Goal: Information Seeking & Learning: Learn about a topic

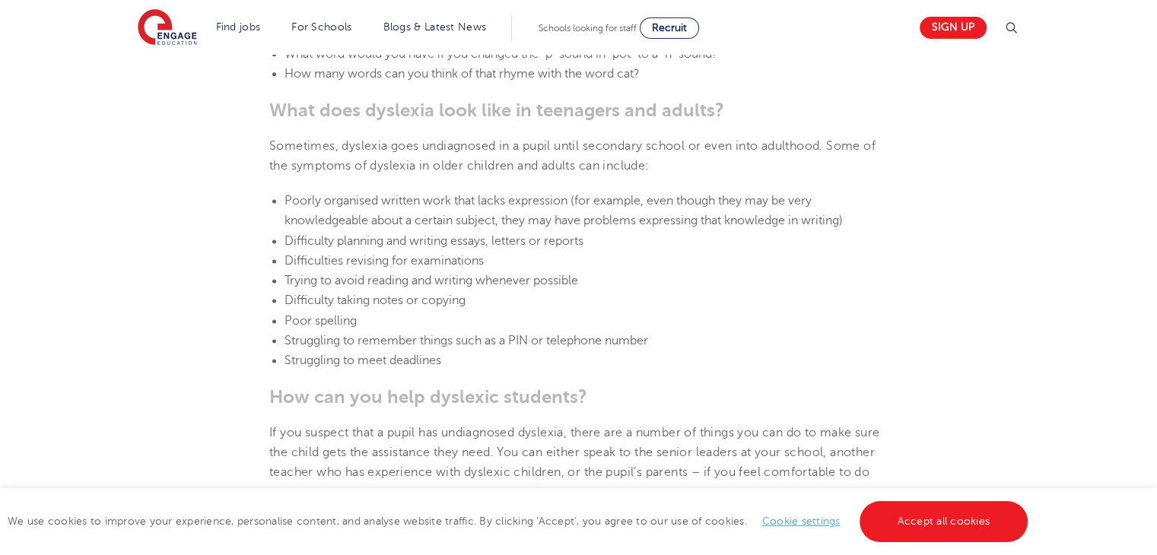
scroll to position [2009, 0]
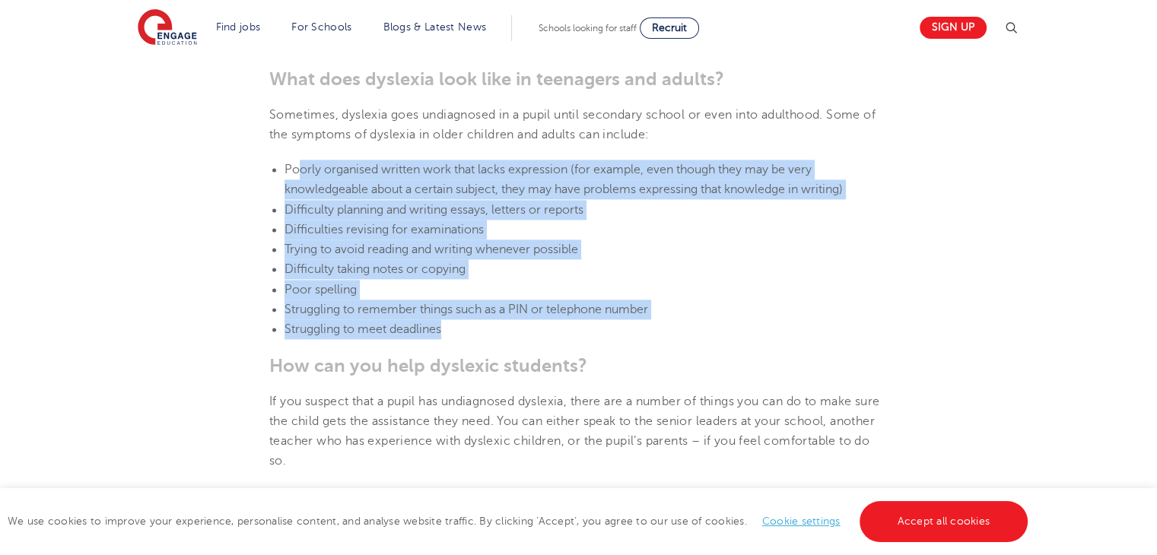
drag, startPoint x: 297, startPoint y: 164, endPoint x: 530, endPoint y: 328, distance: 283.9
click at [530, 328] on ul "Poorly organised written work that lacks expression (for example, even though t…" at bounding box center [578, 250] width 619 height 180
click at [530, 328] on section "[DATE] Supporting [MEDICAL_DATA] In Schools: 10 Teaching Strategies | Engage Ho…" at bounding box center [578, 394] width 923 height 3967
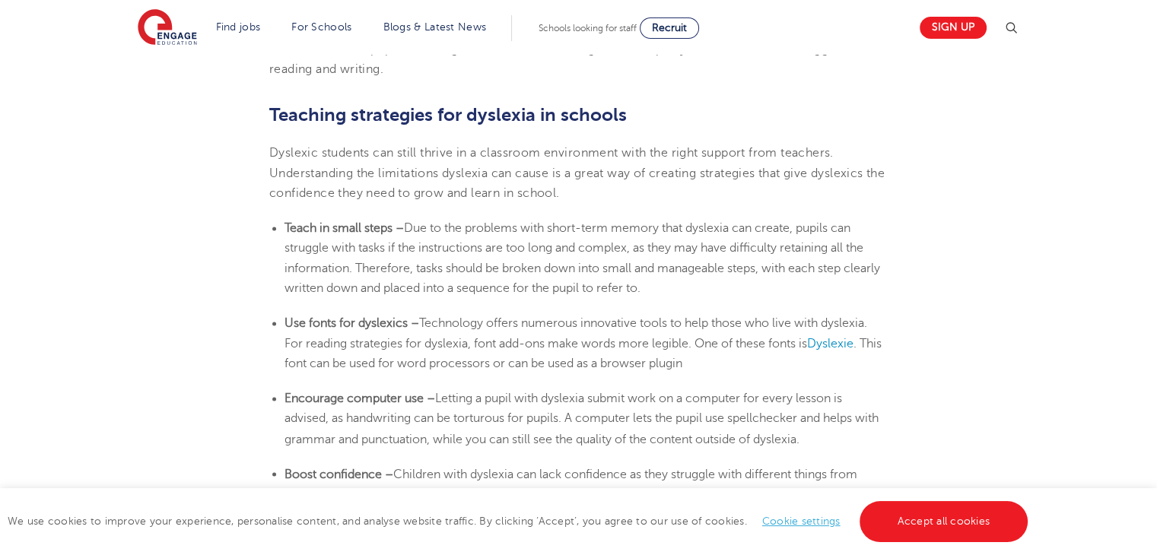
scroll to position [2556, 0]
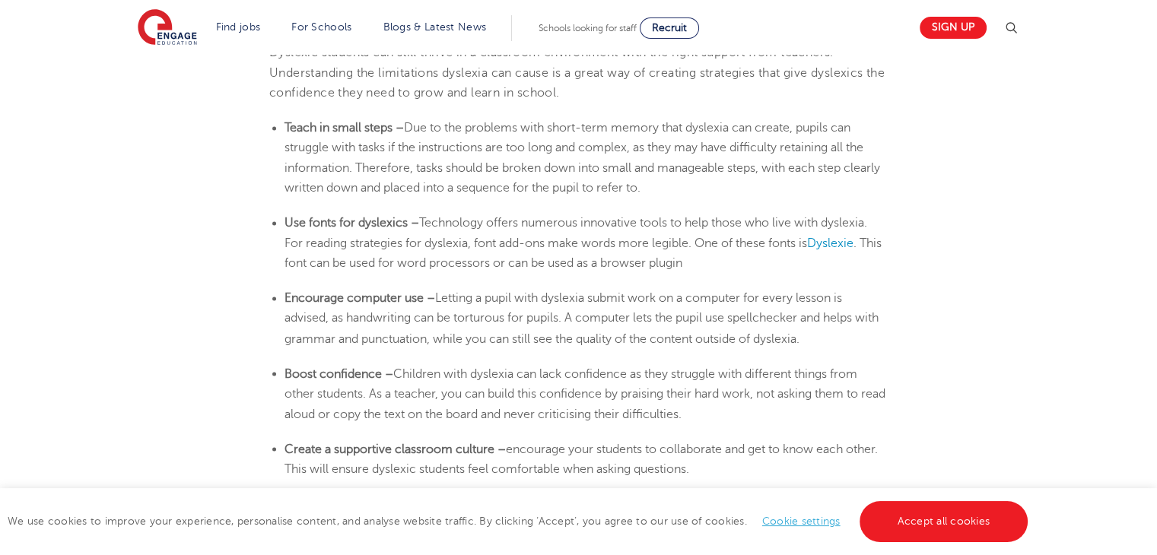
drag, startPoint x: 405, startPoint y: 129, endPoint x: 711, endPoint y: 196, distance: 314.0
click at [711, 196] on li "Teach in small steps – Due to the problems with short-term memory that [MEDICAL…" at bounding box center [586, 158] width 603 height 80
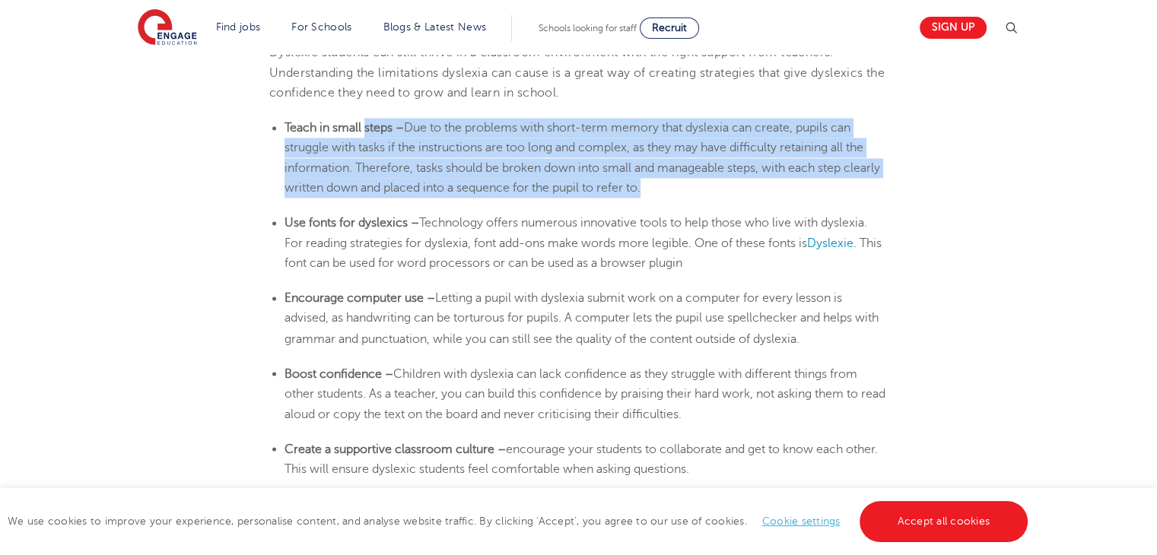
drag, startPoint x: 711, startPoint y: 196, endPoint x: 393, endPoint y: 116, distance: 328.6
drag, startPoint x: 393, startPoint y: 116, endPoint x: 709, endPoint y: 196, distance: 326.2
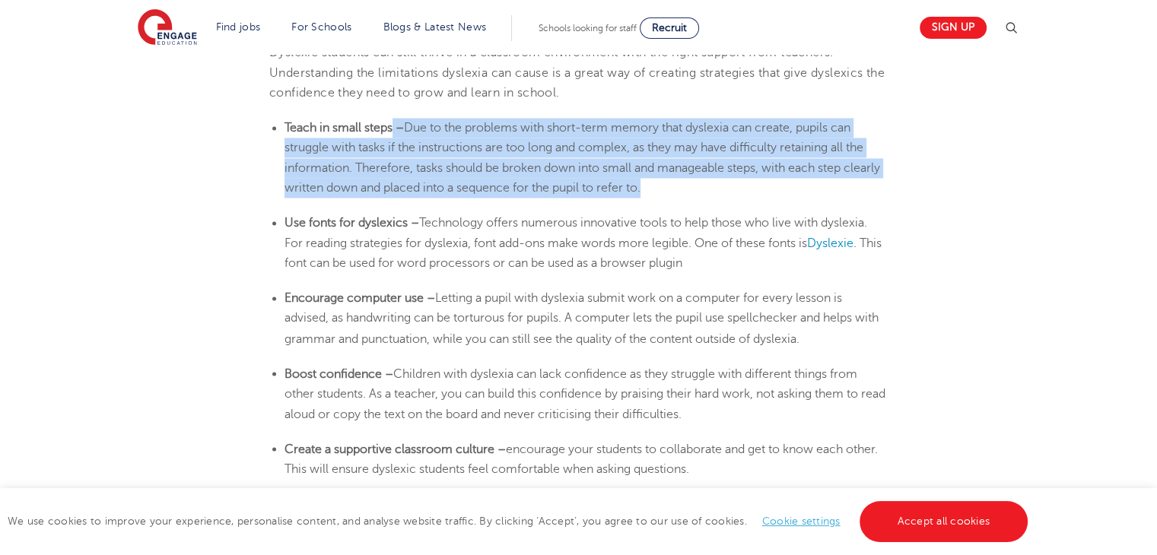
click at [709, 196] on li "Teach in small steps – Due to the problems with short-term memory that [MEDICAL…" at bounding box center [586, 158] width 603 height 80
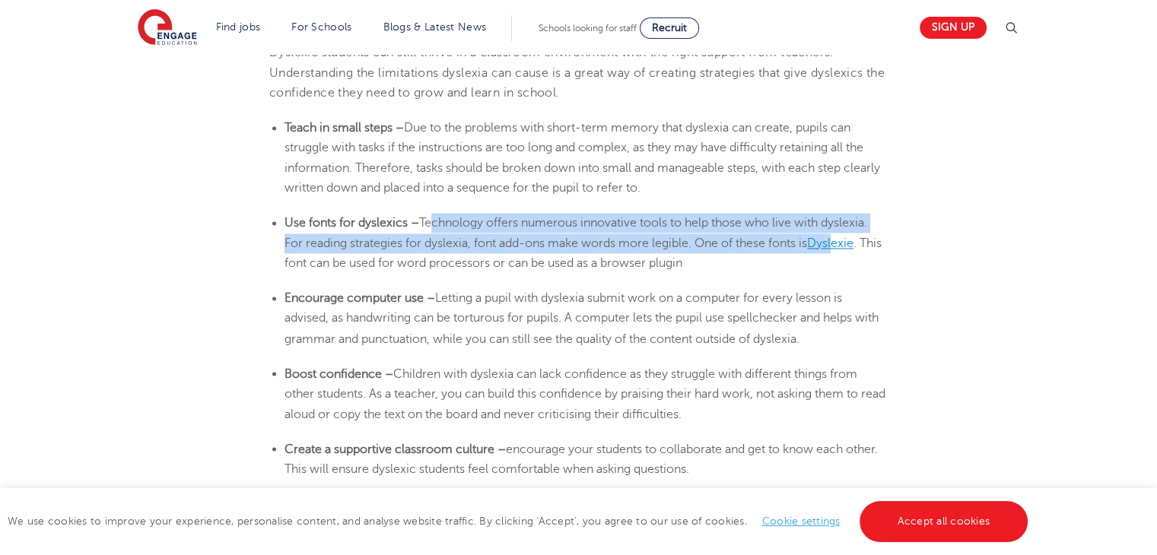
drag, startPoint x: 428, startPoint y: 220, endPoint x: 836, endPoint y: 243, distance: 408.5
click at [836, 243] on li "Use fonts for dyslexics – Technology offers numerous innovative tools to help t…" at bounding box center [586, 243] width 603 height 60
click at [836, 243] on span "Dyslexie" at bounding box center [830, 244] width 46 height 14
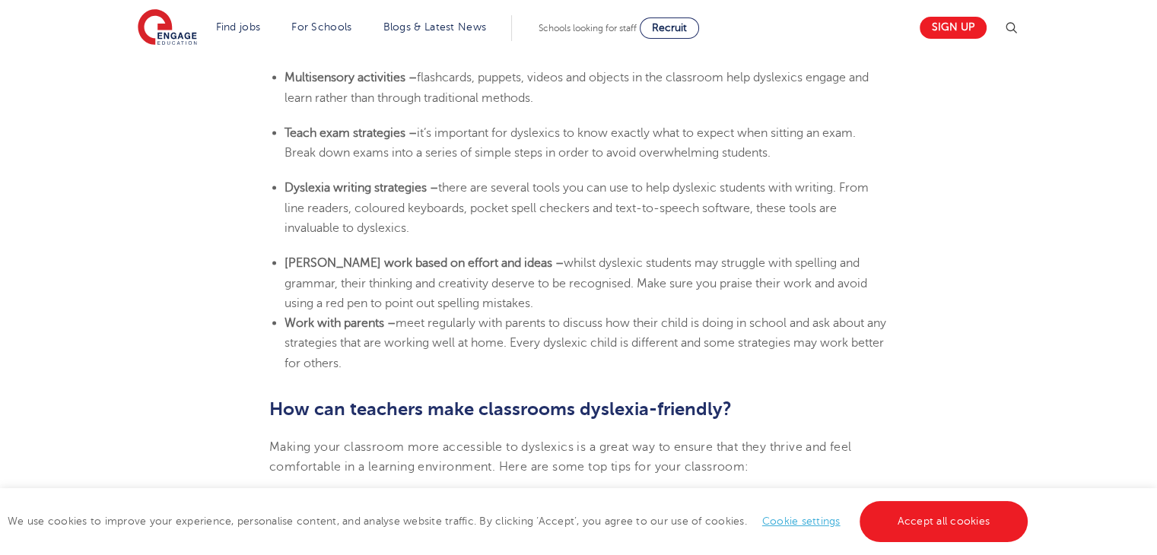
scroll to position [3013, 0]
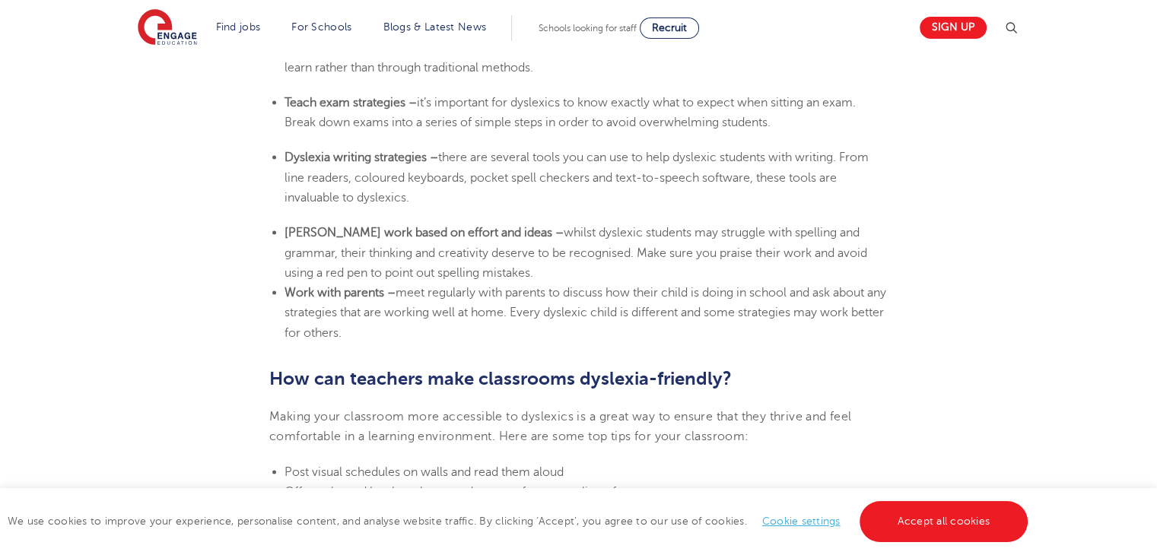
drag, startPoint x: 294, startPoint y: 157, endPoint x: 428, endPoint y: 191, distance: 138.0
click at [428, 191] on li "[MEDICAL_DATA] writing strategies – there are several tools you can use to help…" at bounding box center [586, 178] width 603 height 60
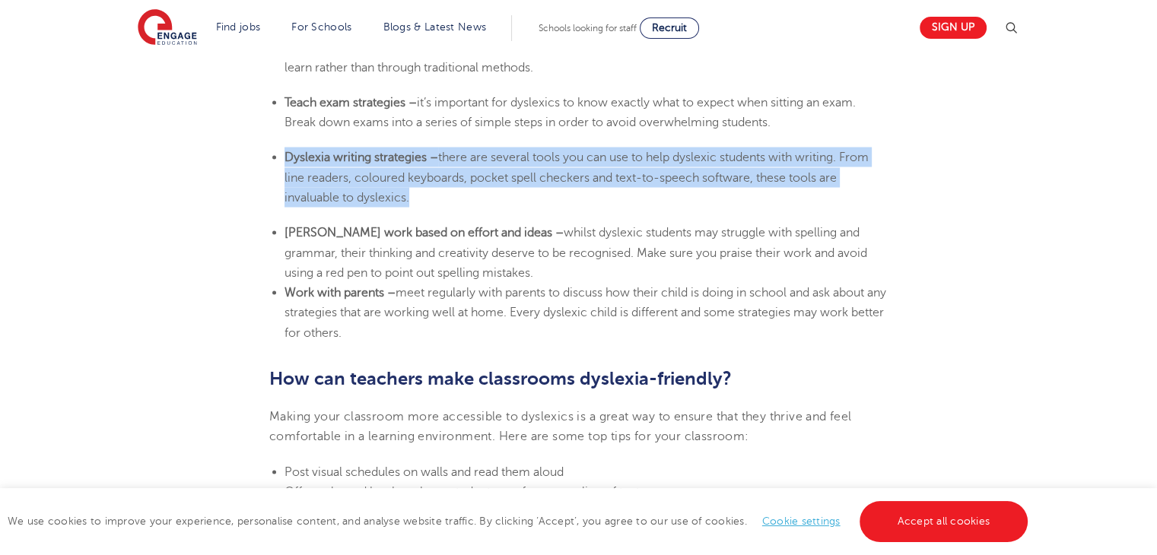
drag, startPoint x: 428, startPoint y: 191, endPoint x: 313, endPoint y: 157, distance: 119.7
click at [313, 157] on li "[MEDICAL_DATA] writing strategies – there are several tools you can use to help…" at bounding box center [586, 178] width 603 height 60
click at [313, 157] on b "Dyslexia writing strategies –" at bounding box center [362, 158] width 154 height 14
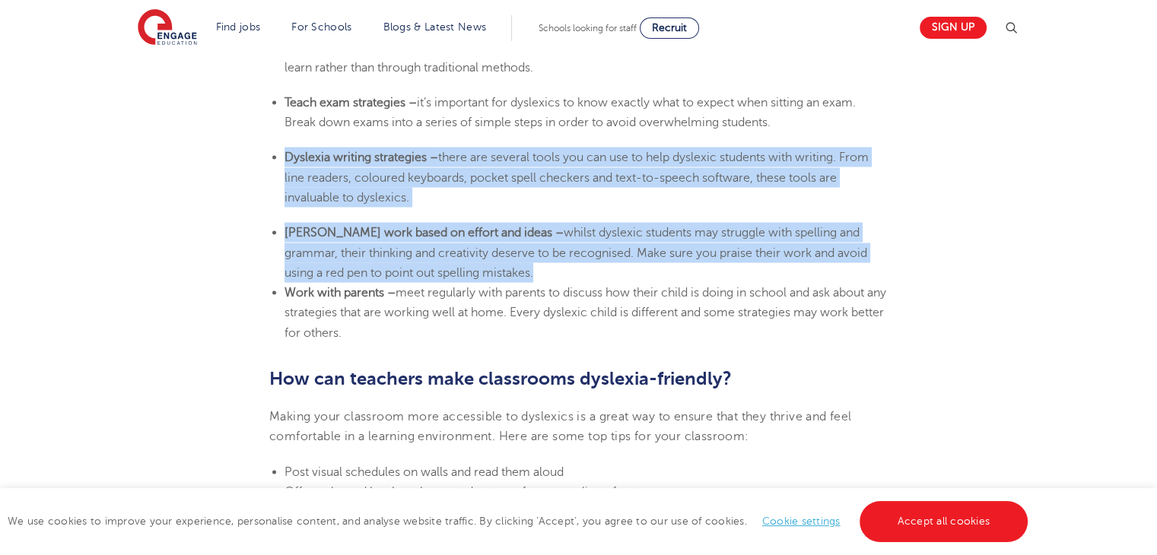
drag, startPoint x: 313, startPoint y: 157, endPoint x: 517, endPoint y: 266, distance: 230.8
click at [517, 266] on li "[PERSON_NAME] work based on effort and ideas – whilst dyslexic students may str…" at bounding box center [586, 253] width 603 height 60
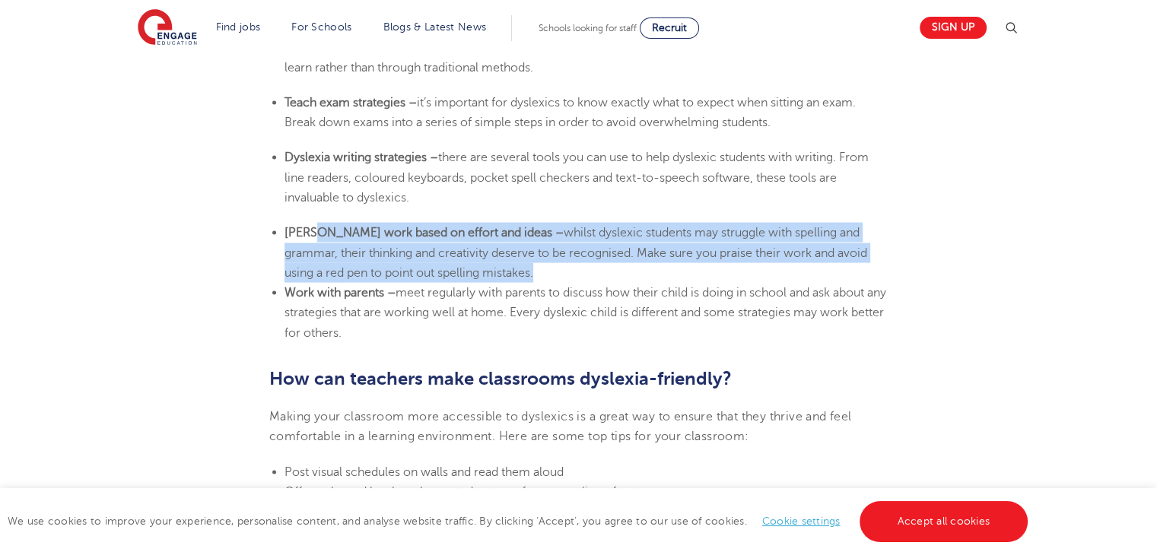
drag, startPoint x: 517, startPoint y: 266, endPoint x: 320, endPoint y: 235, distance: 199.4
click at [320, 235] on li "[PERSON_NAME] work based on effort and ideas – whilst dyslexic students may str…" at bounding box center [586, 253] width 603 height 60
click at [320, 235] on b "[PERSON_NAME] work based on effort and ideas –" at bounding box center [424, 233] width 279 height 14
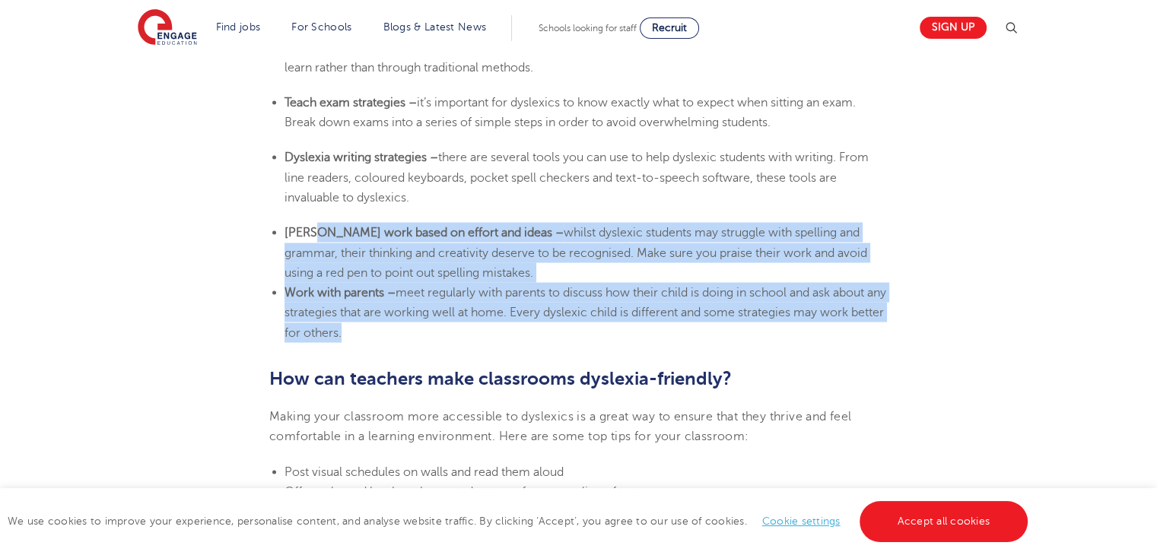
drag, startPoint x: 320, startPoint y: 235, endPoint x: 450, endPoint y: 325, distance: 158.1
click at [450, 325] on ul "[PERSON_NAME] work based on effort and ideas – whilst dyslexic students may str…" at bounding box center [578, 283] width 619 height 120
click at [450, 325] on li "Work with parents – meet regularly with parents to discuss how their child is d…" at bounding box center [586, 313] width 603 height 60
drag, startPoint x: 450, startPoint y: 325, endPoint x: 385, endPoint y: 225, distance: 119.2
click at [385, 225] on ul "[PERSON_NAME] work based on effort and ideas – whilst dyslexic students may str…" at bounding box center [578, 283] width 619 height 120
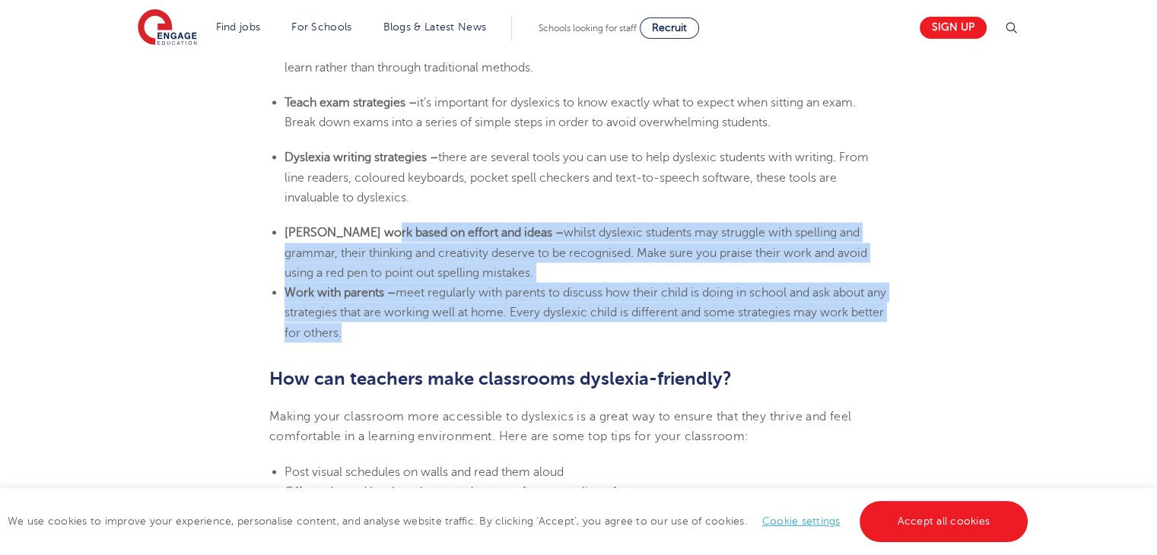
click at [385, 226] on b "[PERSON_NAME] work based on effort and ideas –" at bounding box center [424, 233] width 279 height 14
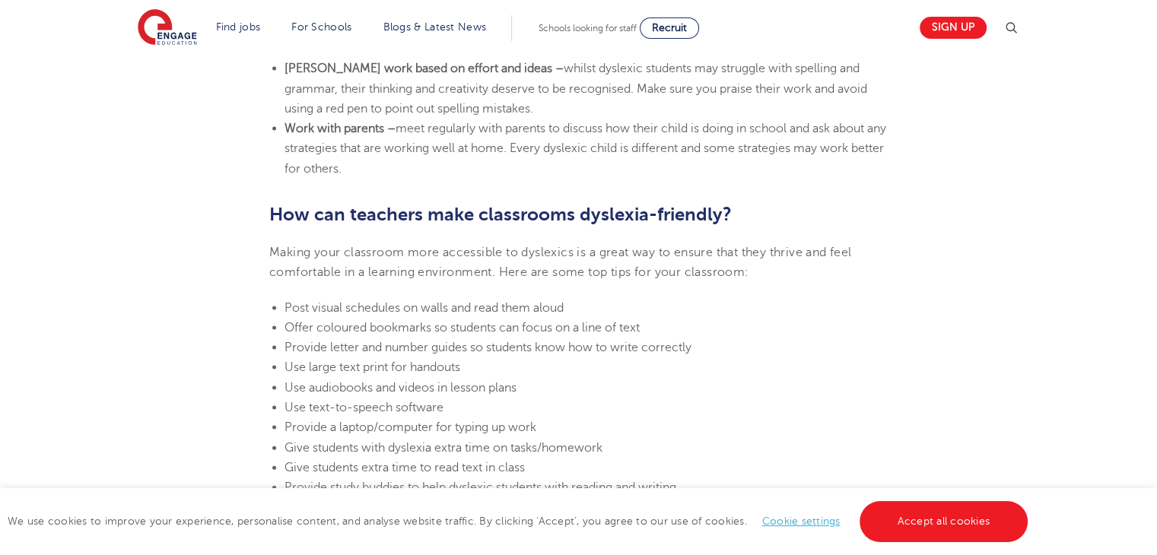
scroll to position [3226, 0]
